Goal: Information Seeking & Learning: Learn about a topic

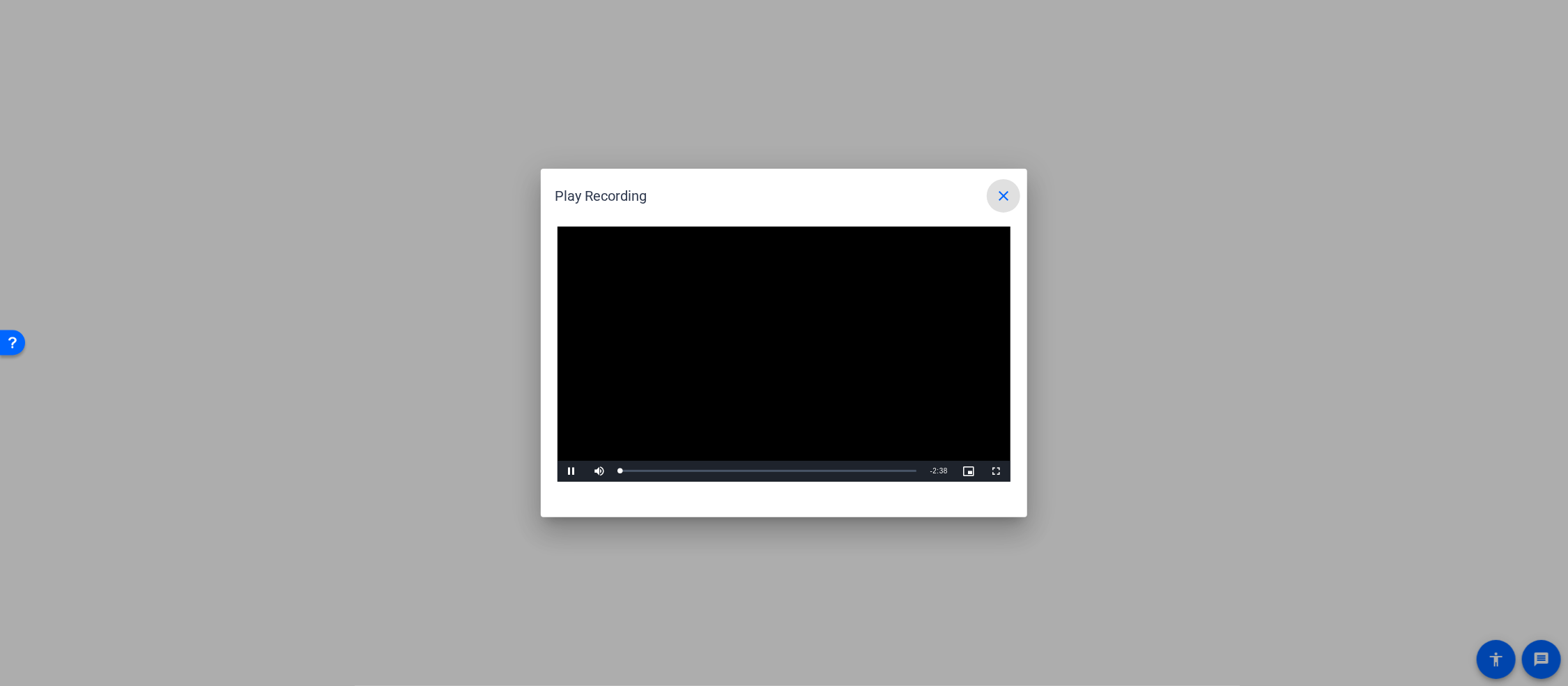
click at [769, 348] on video "Video Player" at bounding box center [784, 354] width 453 height 255
click at [568, 471] on span "Video Player" at bounding box center [571, 471] width 28 height 0
click at [599, 471] on span "Video Player" at bounding box center [599, 471] width 28 height 0
click at [571, 471] on span "Video Player" at bounding box center [571, 471] width 28 height 0
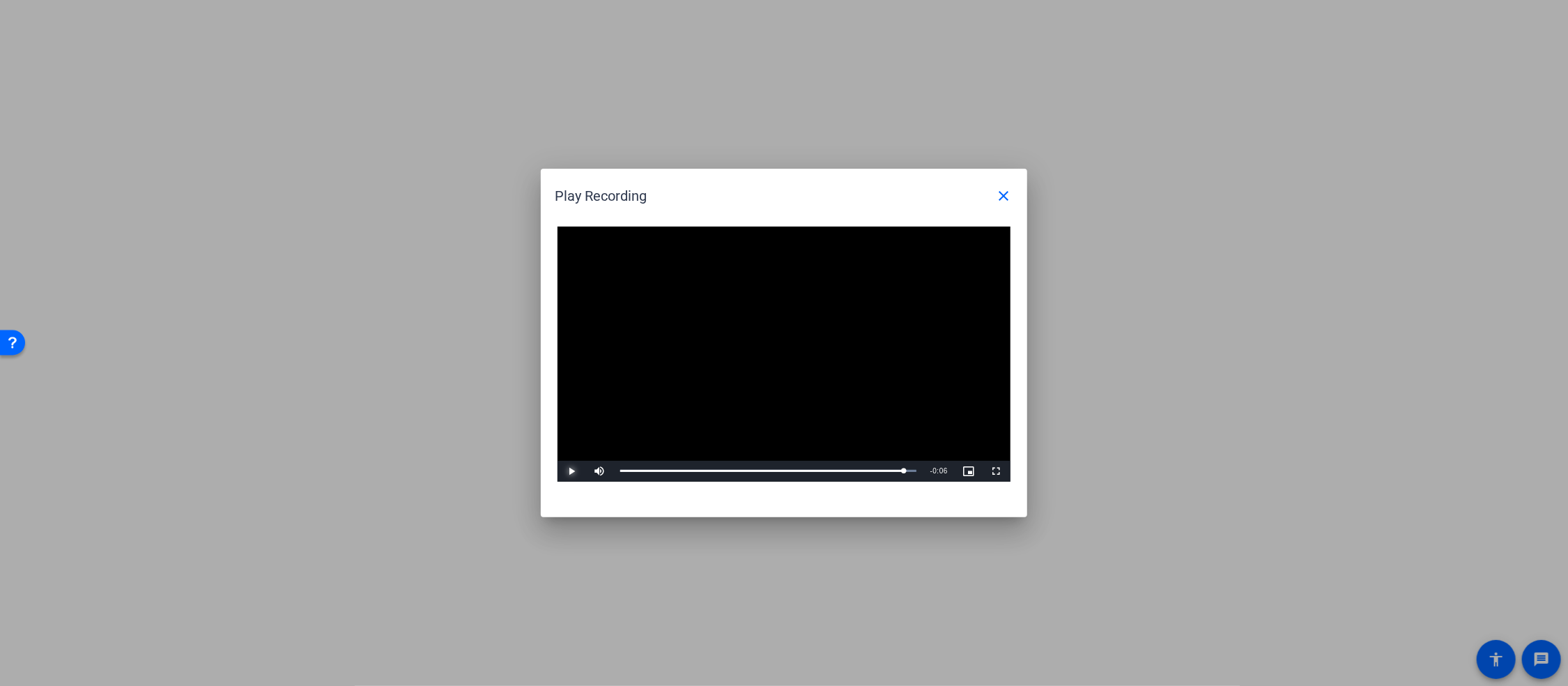
click at [568, 471] on span "Video Player" at bounding box center [571, 471] width 28 height 0
click at [1002, 194] on mat-icon "close" at bounding box center [1003, 196] width 17 height 17
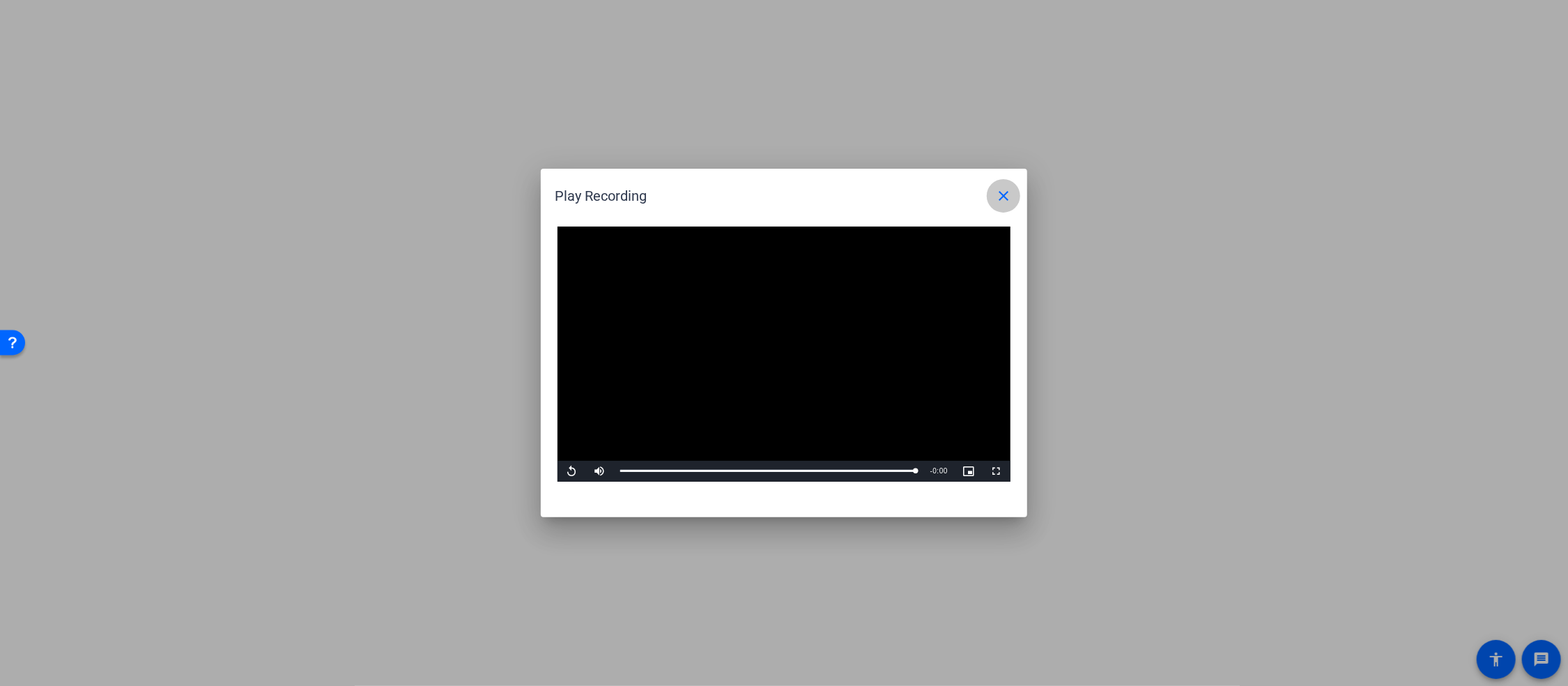
click at [1003, 196] on mat-icon "close" at bounding box center [1003, 196] width 17 height 17
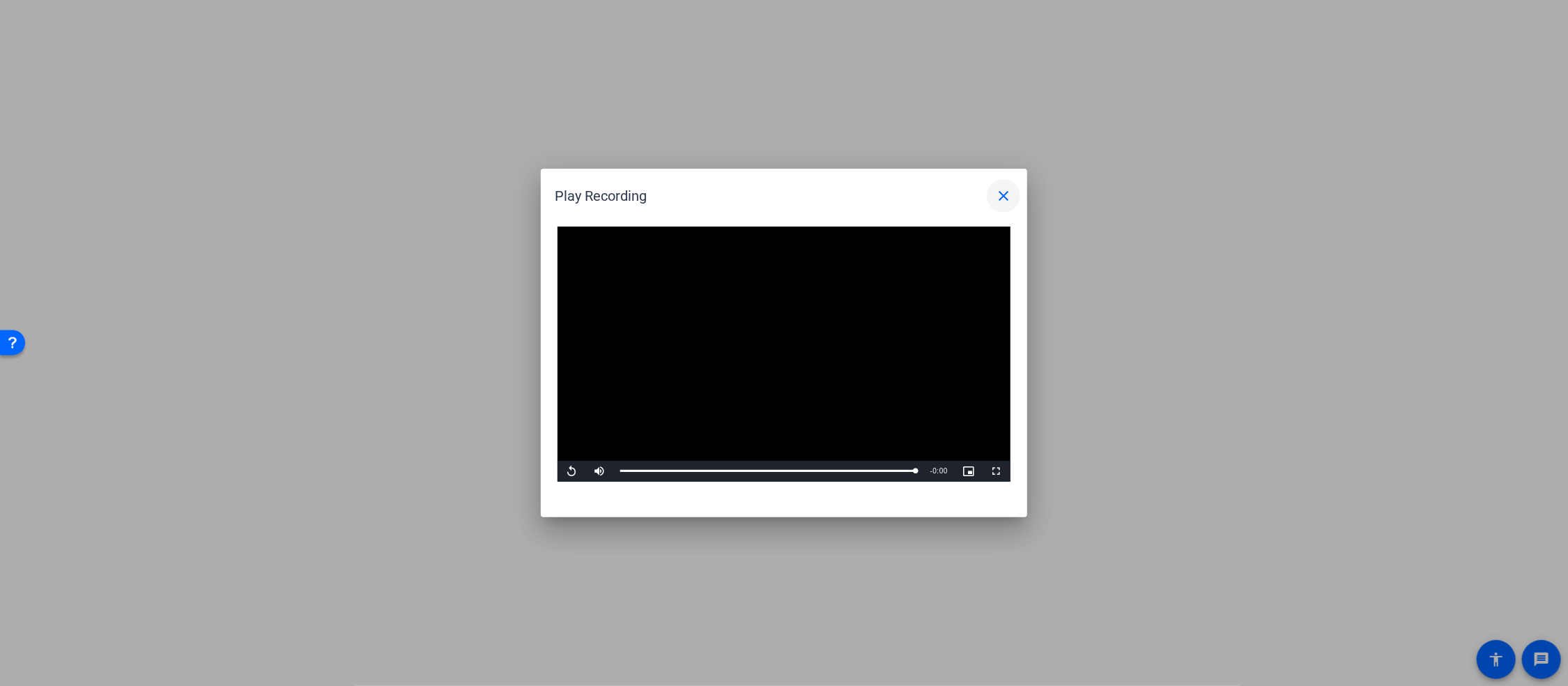
click at [1004, 196] on mat-icon "close" at bounding box center [1003, 196] width 17 height 17
